Goal: Task Accomplishment & Management: Manage account settings

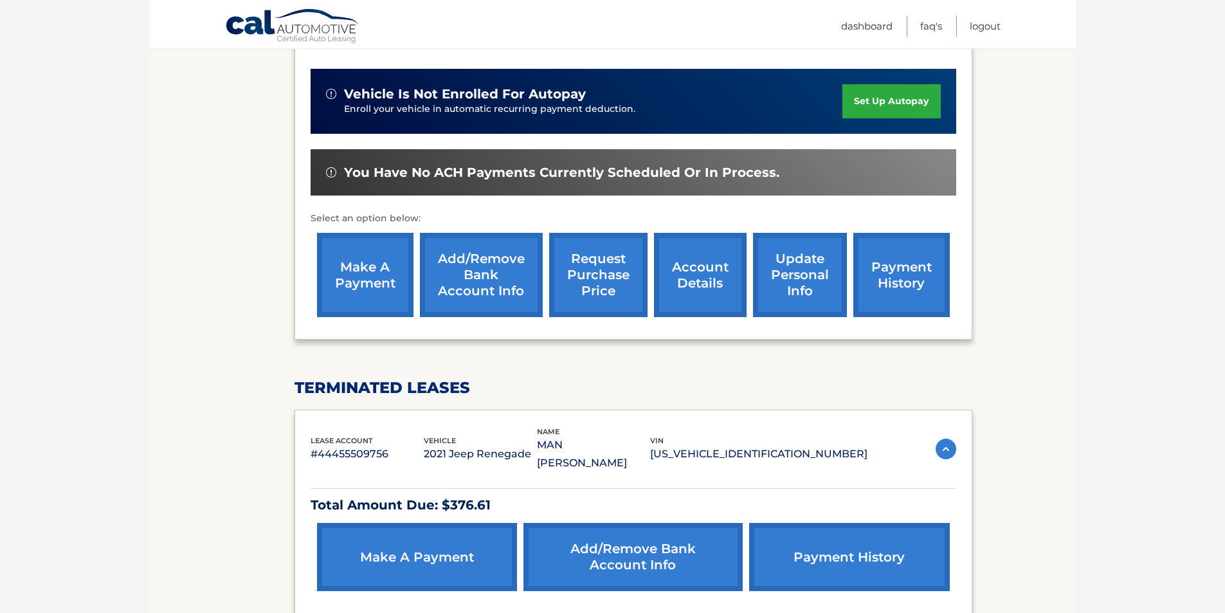
scroll to position [386, 0]
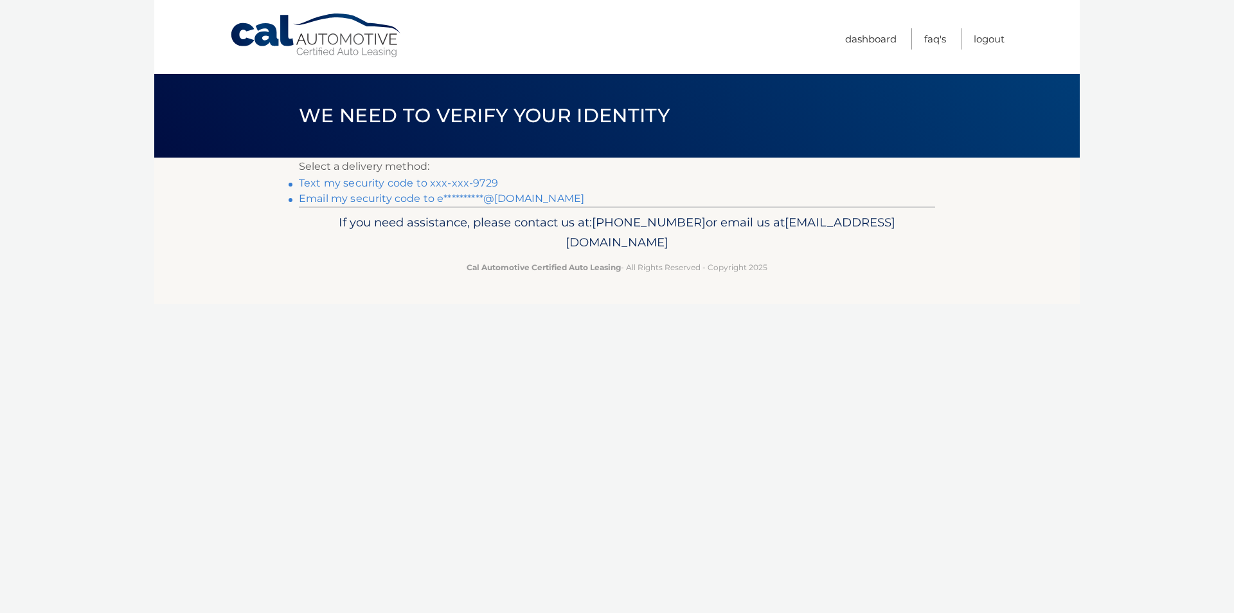
click at [406, 186] on link "Text my security code to xxx-xxx-9729" at bounding box center [398, 183] width 199 height 12
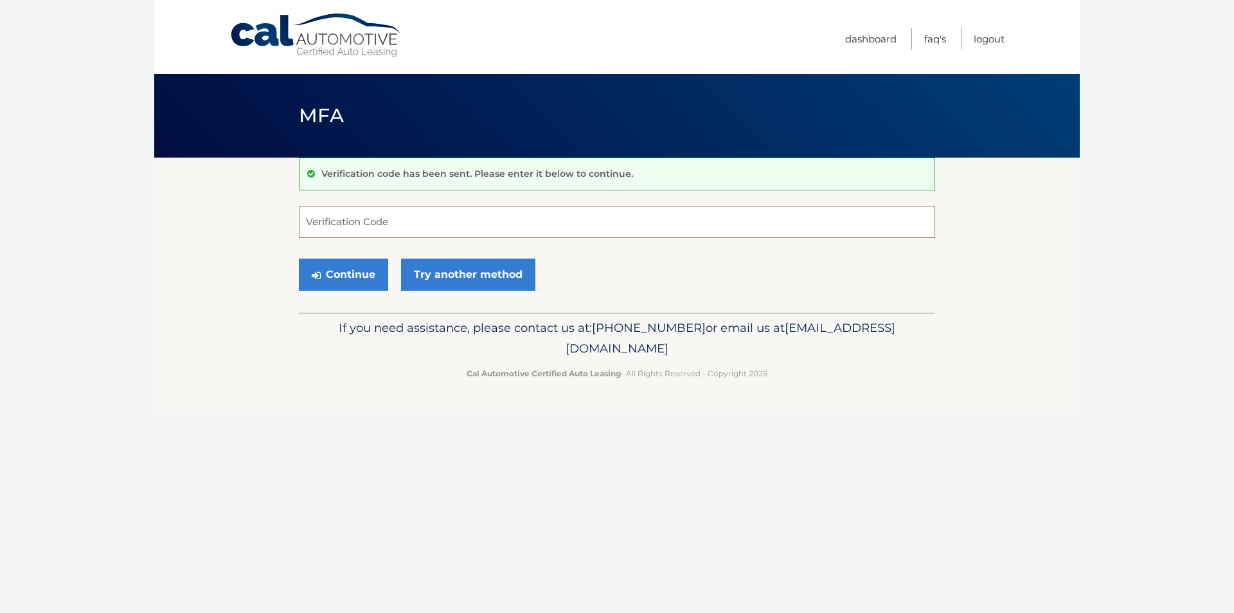
click at [388, 229] on input "Verification Code" at bounding box center [617, 222] width 636 height 32
click at [450, 224] on input "Verification Code" at bounding box center [617, 222] width 636 height 32
type input "354203"
click at [299, 258] on button "Continue" at bounding box center [343, 274] width 89 height 32
